Goal: Information Seeking & Learning: Learn about a topic

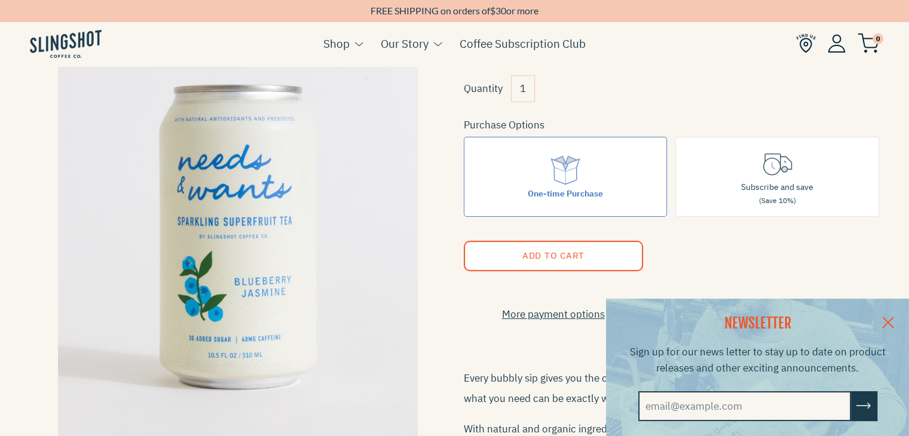
scroll to position [239, 0]
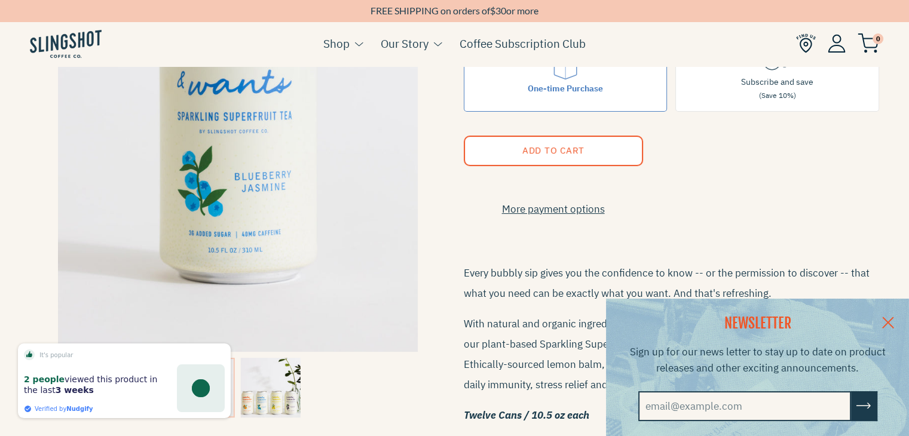
click at [264, 383] on div "NEWSLETTER Sign up for our news letter to stay up to date on product releases a…" at bounding box center [454, 367] width 909 height 137
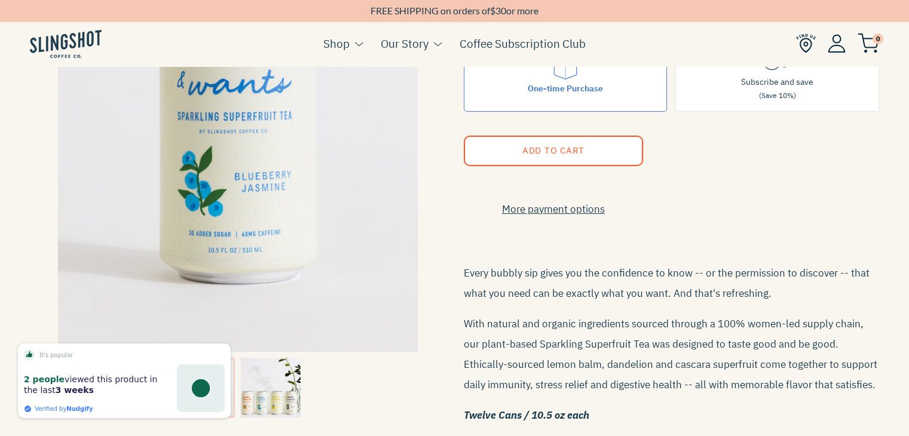
click at [264, 383] on img at bounding box center [271, 388] width 60 height 60
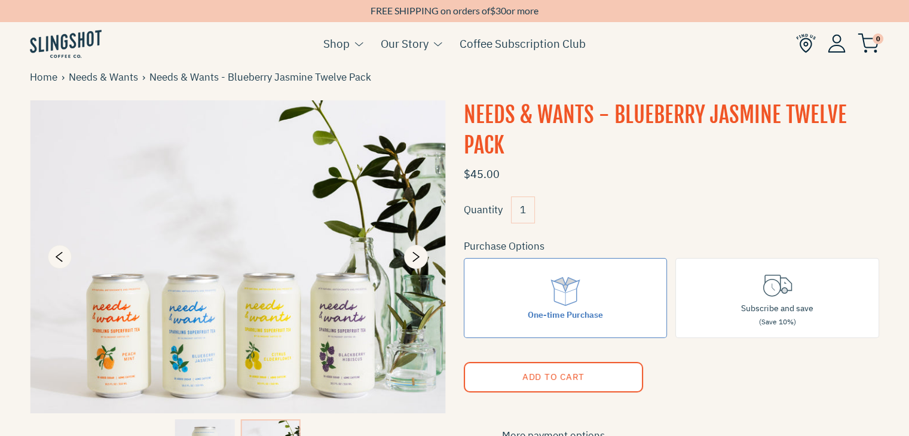
scroll to position [0, 0]
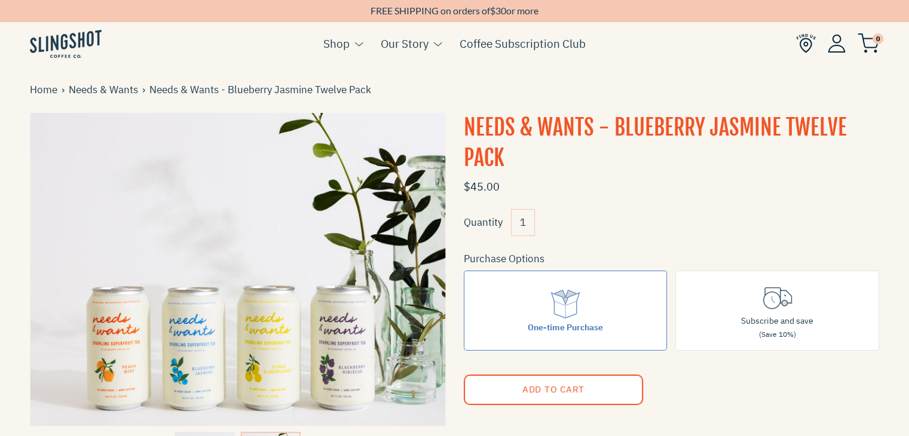
click at [96, 45] on img at bounding box center [66, 44] width 72 height 28
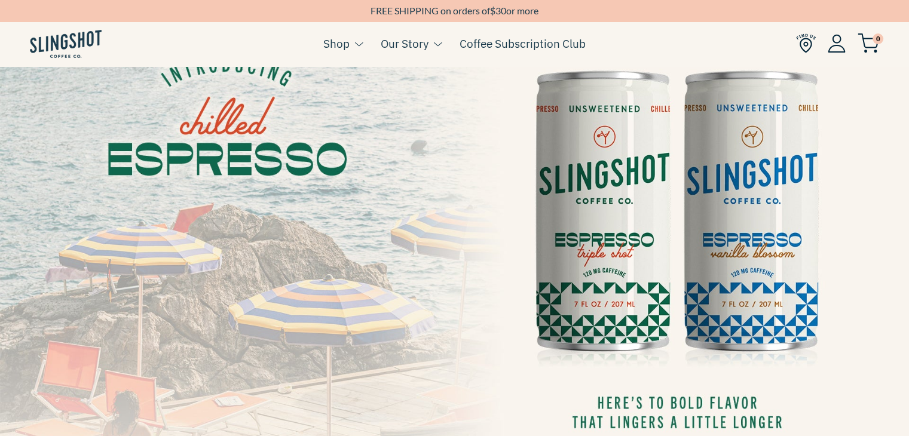
scroll to position [239, 0]
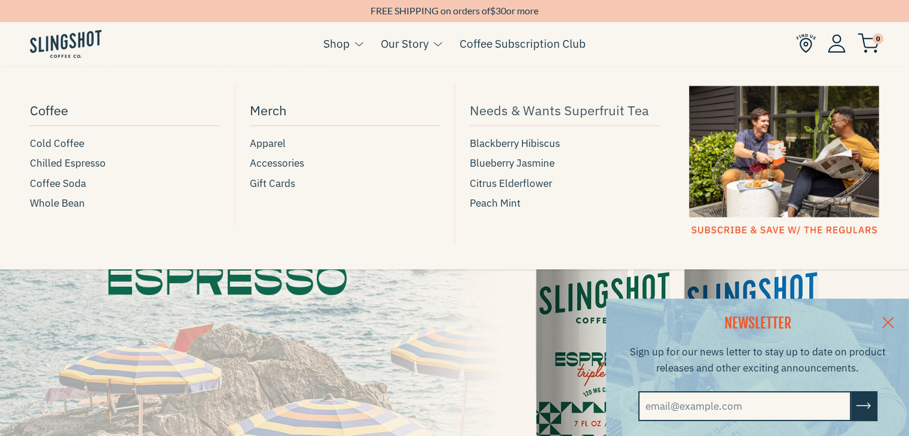
click at [535, 112] on span "Needs & Wants Superfruit Tea" at bounding box center [559, 110] width 179 height 21
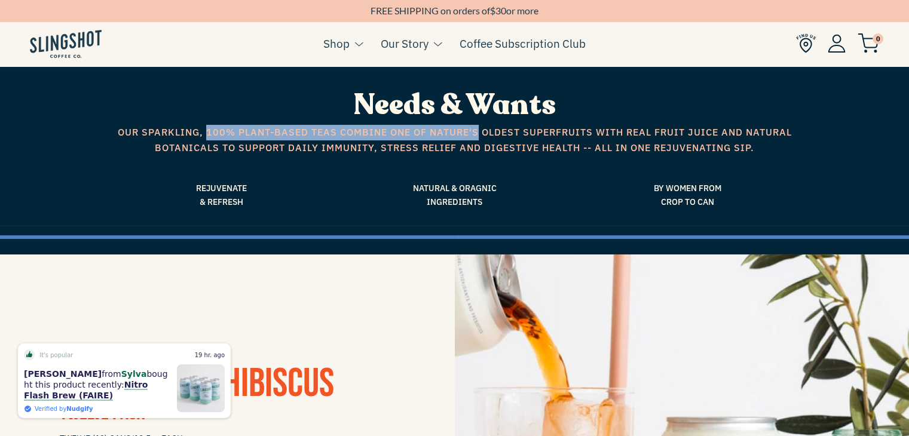
drag, startPoint x: 206, startPoint y: 132, endPoint x: 478, endPoint y: 137, distance: 272.6
click at [478, 137] on span "Our sparkling, 100% plant-based teas combine one of nature's oldest superfruits…" at bounding box center [454, 140] width 681 height 30
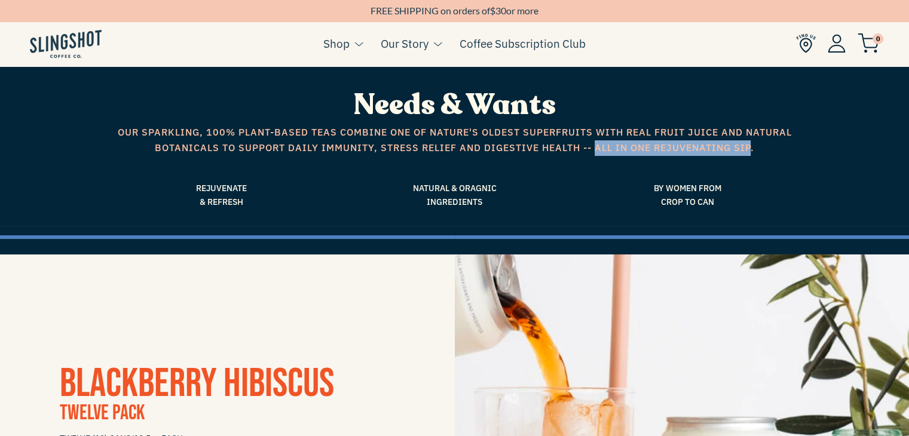
drag, startPoint x: 594, startPoint y: 149, endPoint x: 751, endPoint y: 151, distance: 157.2
click at [751, 151] on span "Our sparkling, 100% plant-based teas combine one of nature's oldest superfruits…" at bounding box center [454, 140] width 681 height 30
copy span "all in one rejuvenating sip"
click at [184, 134] on span "Our sparkling, 100% plant-based teas combine one of nature's oldest superfruits…" at bounding box center [454, 140] width 681 height 30
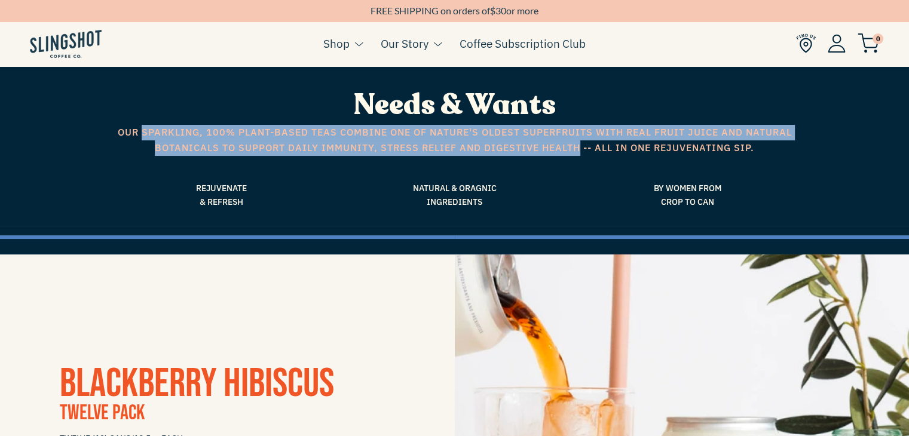
drag, startPoint x: 141, startPoint y: 131, endPoint x: 579, endPoint y: 151, distance: 438.0
click at [579, 151] on span "Our sparkling, 100% plant-based teas combine one of nature's oldest superfruits…" at bounding box center [454, 140] width 681 height 30
copy span "sparkling, 100% plant-based teas combine one of nature's oldest superfruits wit…"
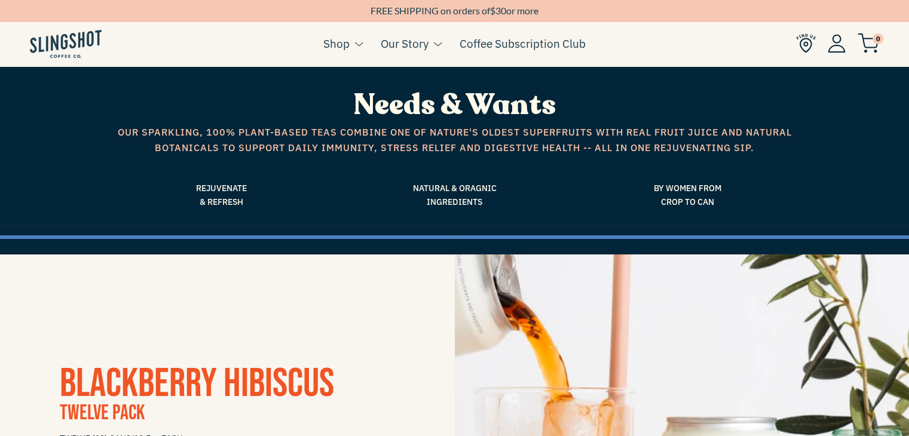
click at [592, 187] on span "By Women From Crop to Can" at bounding box center [687, 195] width 215 height 27
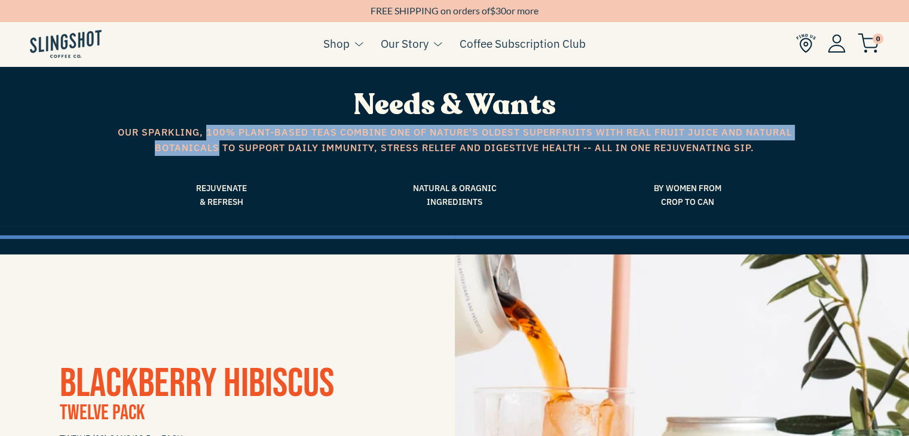
drag, startPoint x: 206, startPoint y: 130, endPoint x: 220, endPoint y: 152, distance: 26.0
click at [220, 152] on span "Our sparkling, 100% plant-based teas combine one of nature's oldest superfruits…" at bounding box center [454, 140] width 681 height 30
copy span "100% plant-based teas combine one of nature's oldest superfruits with real frui…"
